Goal: Task Accomplishment & Management: Use online tool/utility

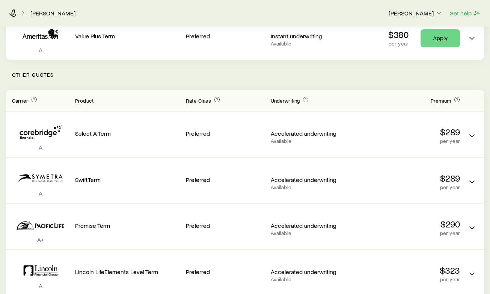
scroll to position [154, 0]
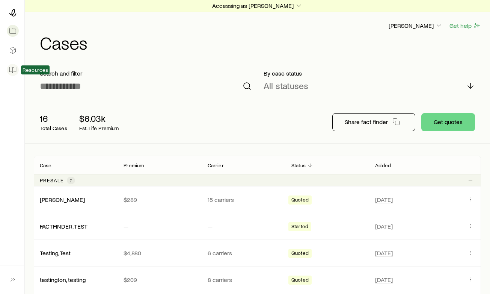
click at [12, 70] on icon at bounding box center [13, 70] width 8 height 8
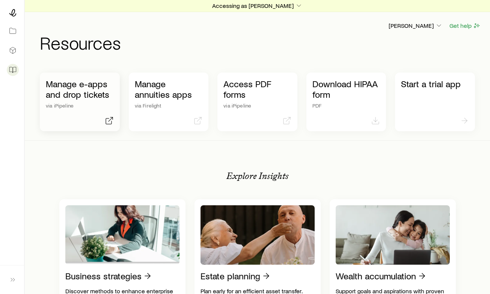
click at [72, 98] on p "Manage e-apps and drop tickets" at bounding box center [80, 89] width 68 height 21
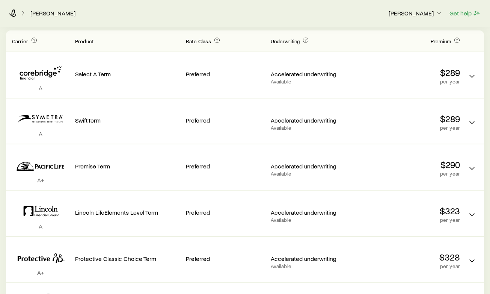
scroll to position [218, 0]
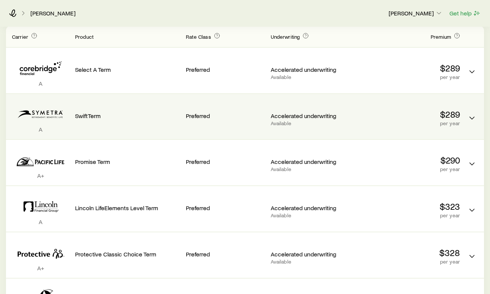
click at [458, 112] on p "$289" at bounding box center [407, 114] width 105 height 11
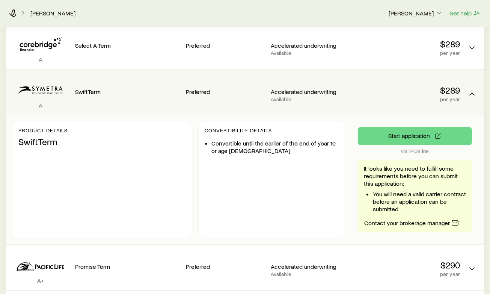
scroll to position [246, 0]
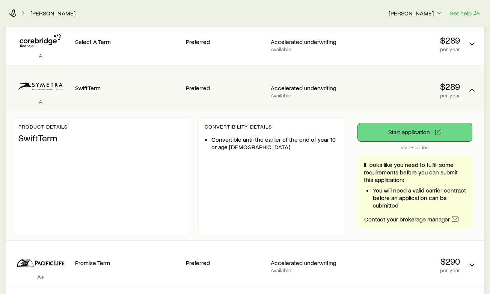
click at [417, 131] on button "Start application" at bounding box center [415, 132] width 114 height 18
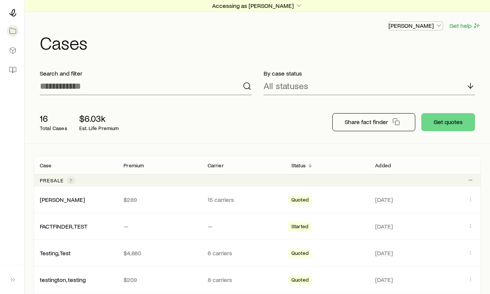
click at [422, 22] on p "[PERSON_NAME]" at bounding box center [416, 26] width 54 height 8
click at [382, 71] on button "Sign out" at bounding box center [398, 66] width 84 height 14
